Goal: Task Accomplishment & Management: Complete application form

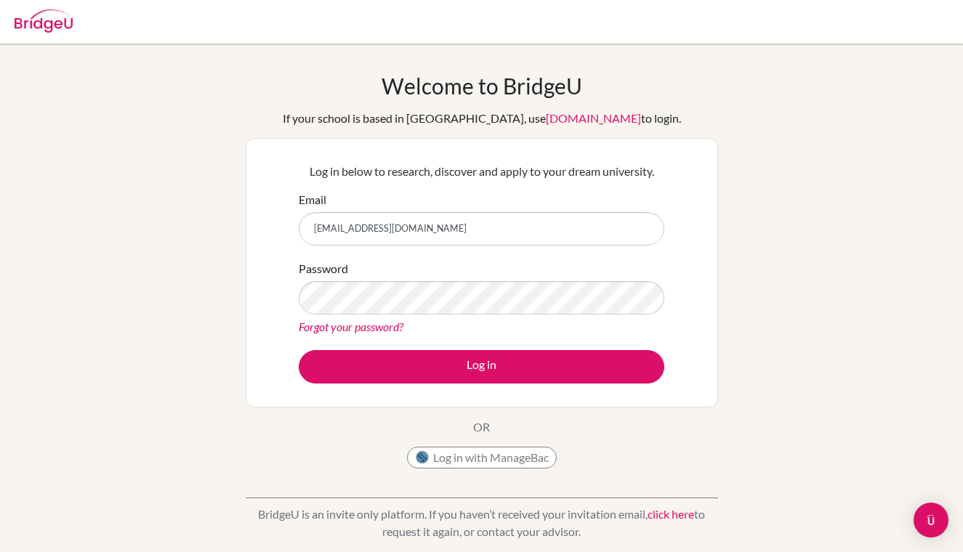
click at [416, 369] on button "Log in" at bounding box center [482, 366] width 366 height 33
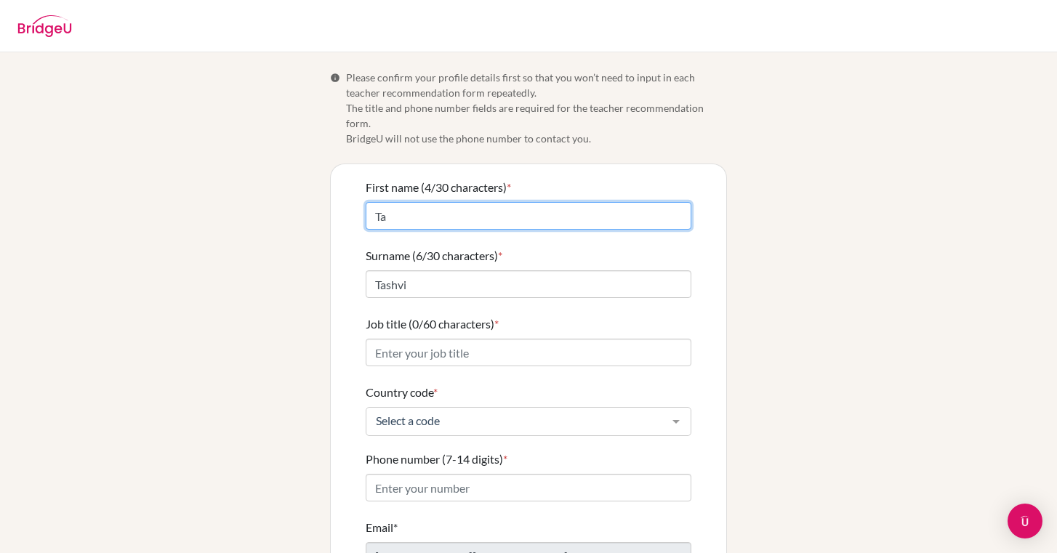
type input "T"
type input "Rachel"
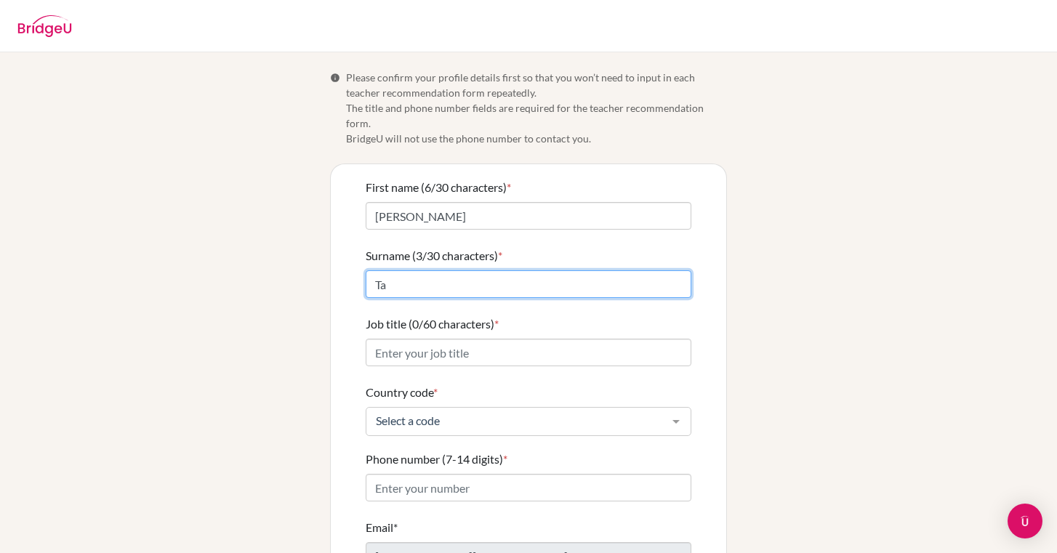
type input "T"
type input "Cox"
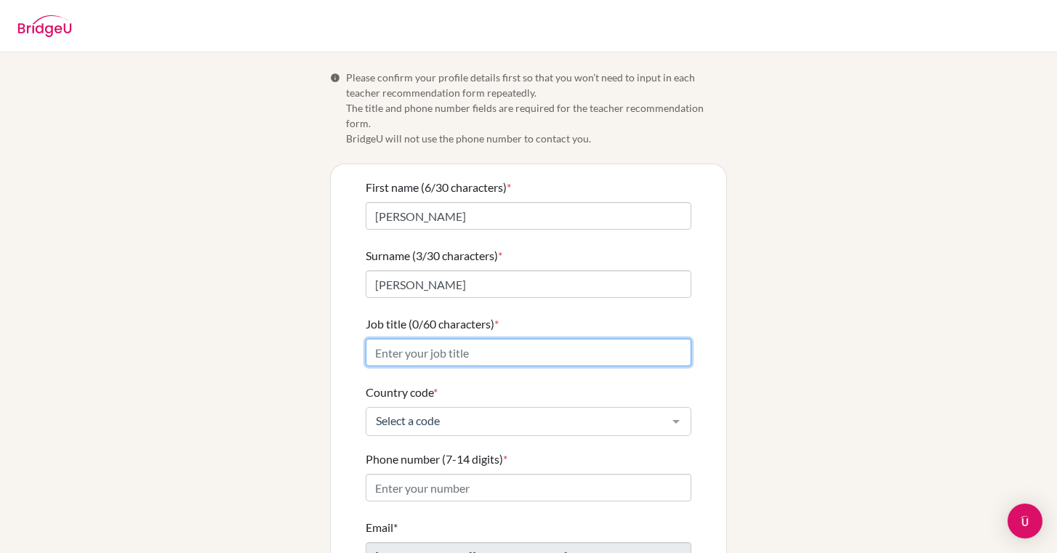
click at [680, 339] on input "Job title (0/60 characters) *" at bounding box center [529, 353] width 326 height 28
click at [676, 339] on input "Job title (0/60 characters) *" at bounding box center [529, 353] width 326 height 28
type input "English Teacher"
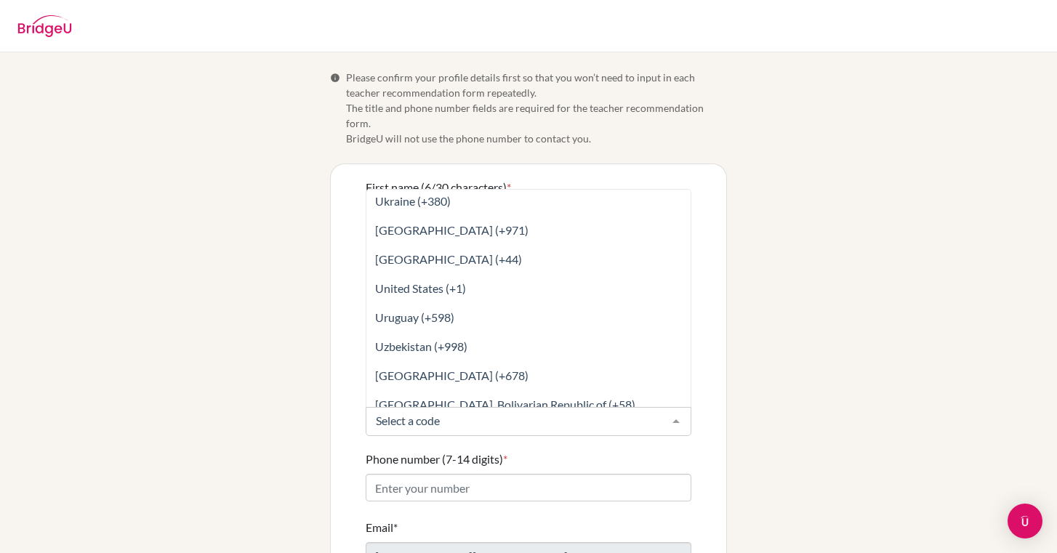
scroll to position [6654, 0]
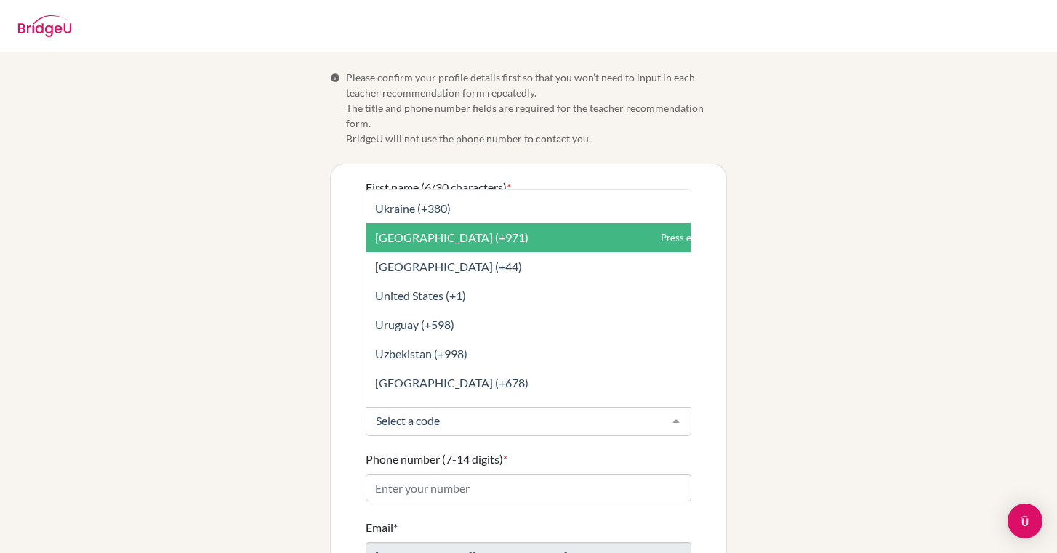
click at [424, 230] on span "United Arab Emirates (+971)" at bounding box center [451, 237] width 153 height 14
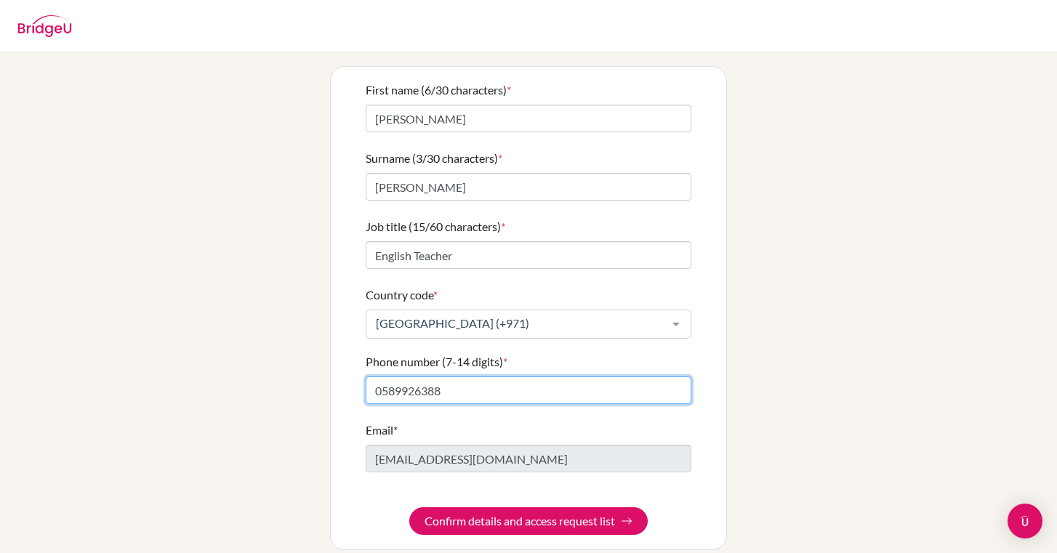
scroll to position [97, 0]
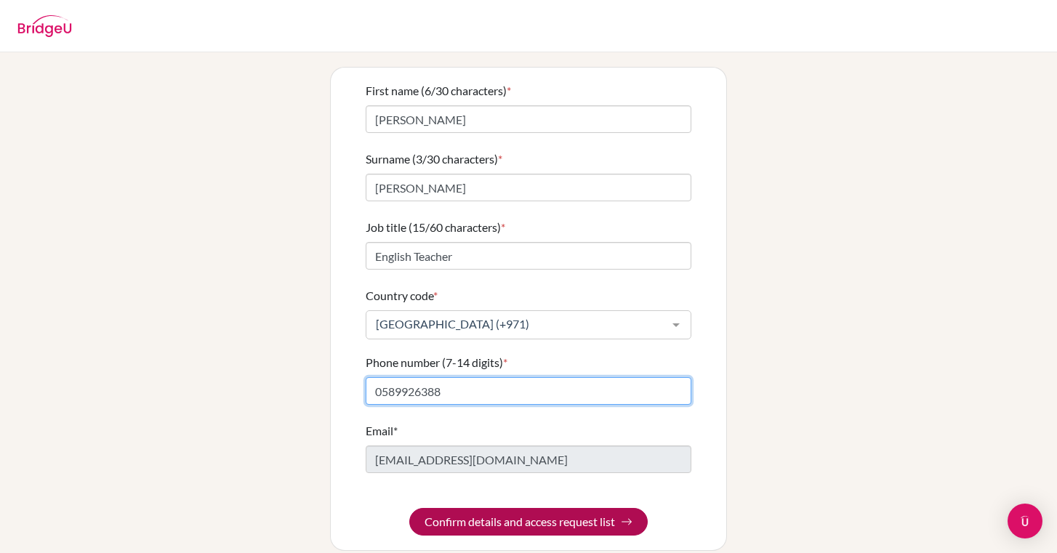
type input "0589926388"
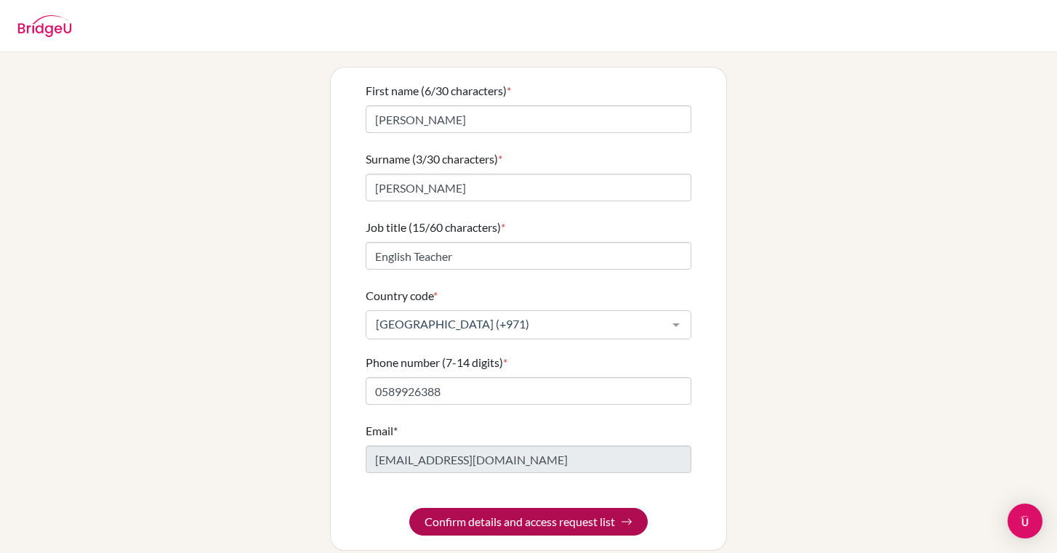
click at [454, 510] on button "Confirm details and access request list" at bounding box center [528, 522] width 238 height 28
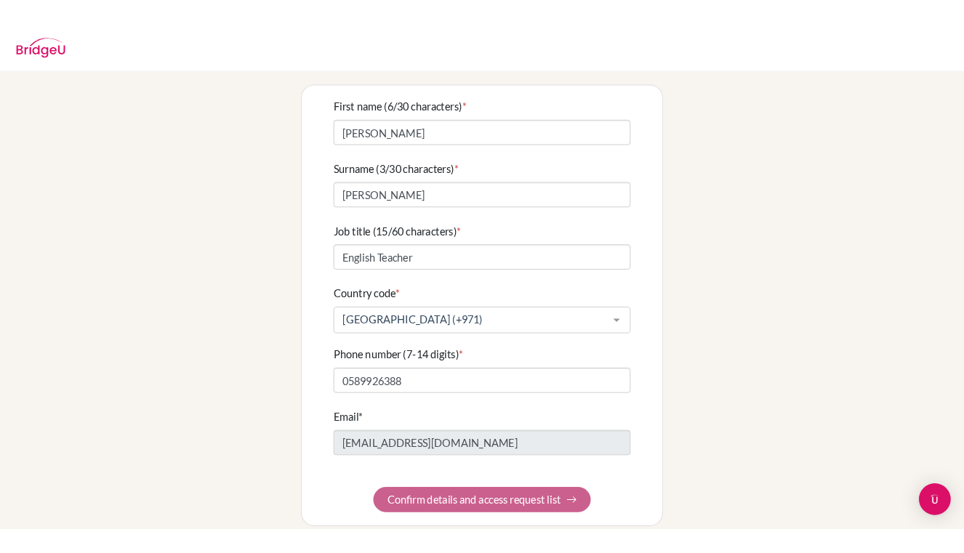
scroll to position [0, 0]
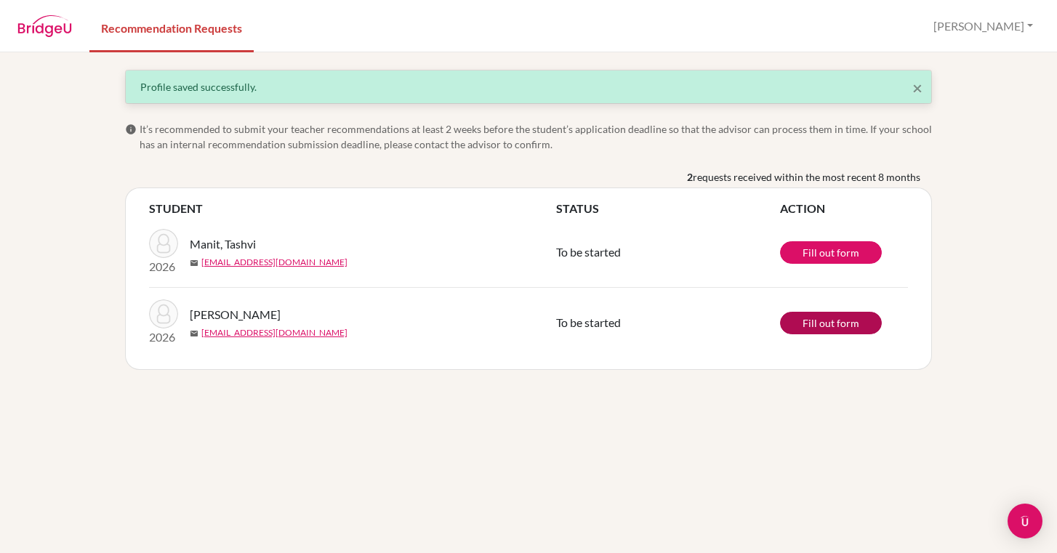
click at [810, 323] on link "Fill out form" at bounding box center [831, 323] width 102 height 23
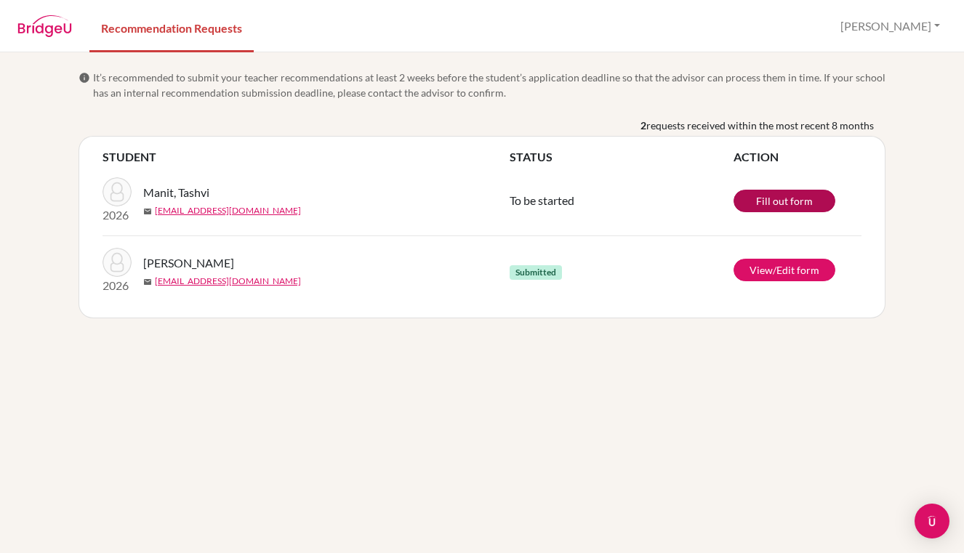
click at [760, 198] on link "Fill out form" at bounding box center [784, 201] width 102 height 23
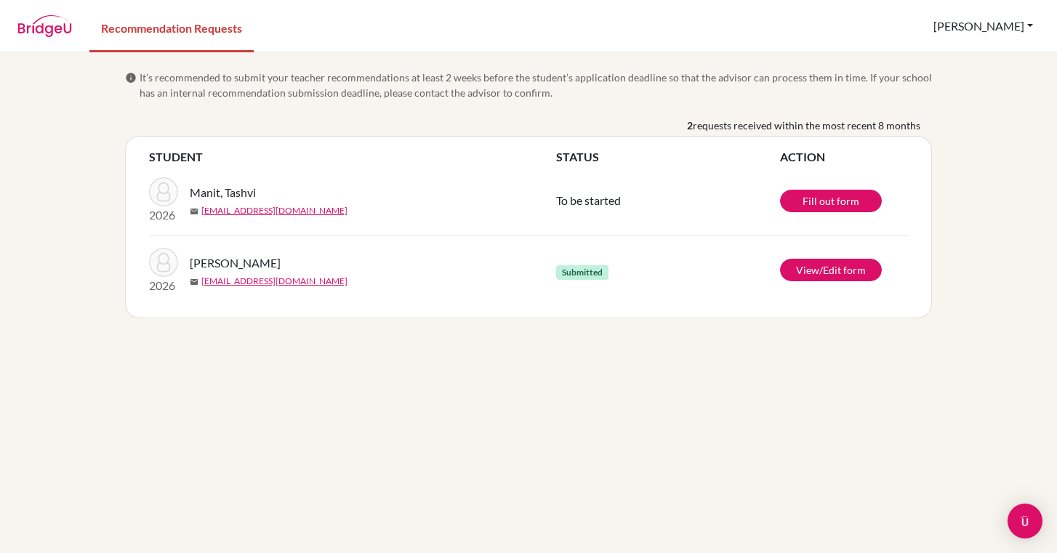
click at [963, 25] on button "Rachel" at bounding box center [983, 26] width 113 height 28
click at [963, 63] on link "Profile" at bounding box center [939, 59] width 115 height 23
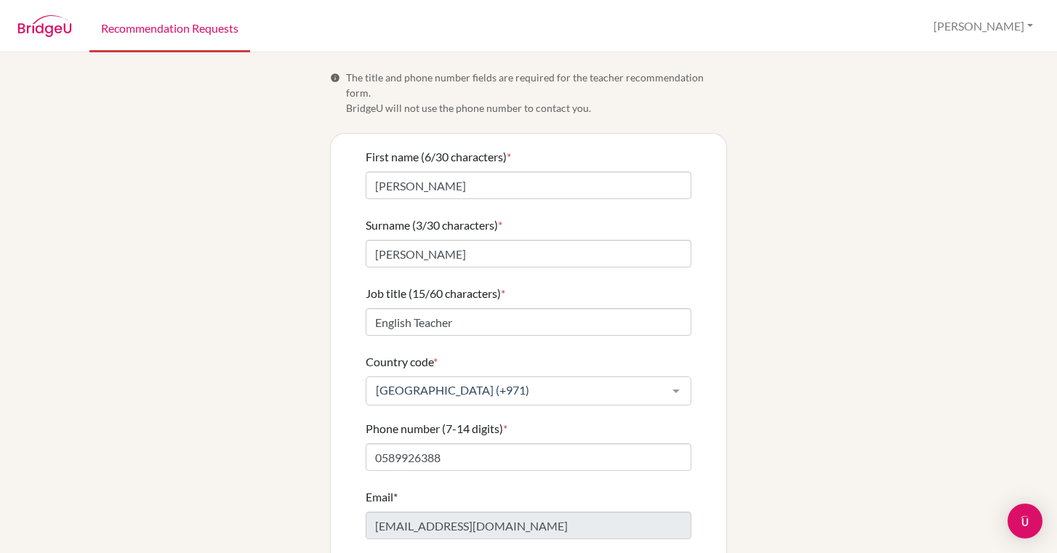
click at [203, 22] on link "Recommendation Requests" at bounding box center [169, 27] width 161 height 50
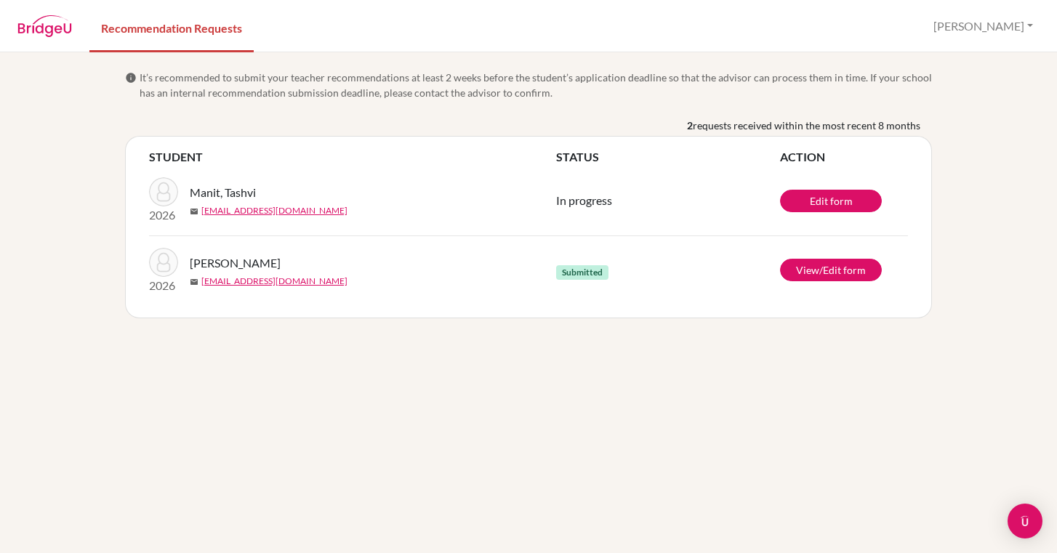
click at [159, 190] on img at bounding box center [163, 191] width 29 height 29
click at [263, 216] on link "rwa100106623@rwastudents.com" at bounding box center [274, 210] width 146 height 13
drag, startPoint x: 338, startPoint y: 213, endPoint x: 203, endPoint y: 212, distance: 135.2
click at [203, 212] on div "mail rwa100106623@rwastudents.com" at bounding box center [378, 210] width 377 height 13
copy link "rwa100106623@rwastudents.com"
